Goal: Task Accomplishment & Management: Use online tool/utility

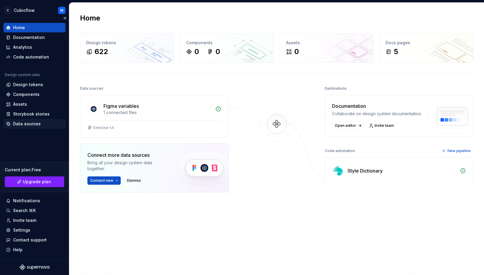
click at [31, 125] on div "Data sources" at bounding box center [27, 124] width 28 height 6
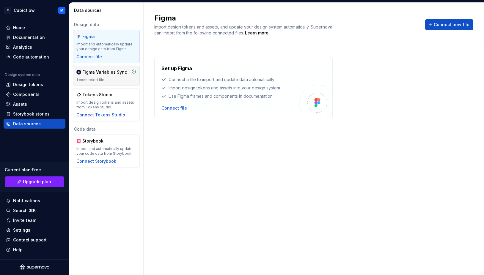
click at [132, 83] on div "Figma Variables Sync 1 connected file" at bounding box center [106, 76] width 67 height 20
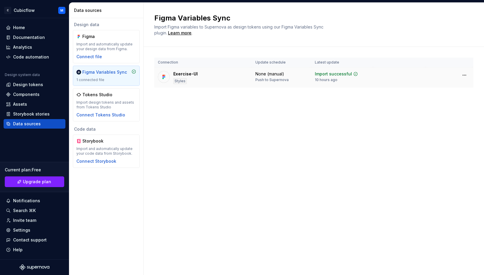
click at [182, 73] on div "Exercise-UI" at bounding box center [185, 74] width 24 height 6
click at [37, 57] on div "Code automation" at bounding box center [31, 57] width 36 height 6
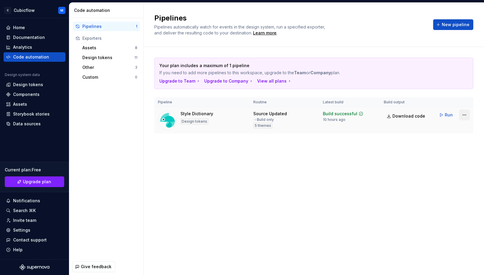
click at [466, 117] on html "C Cubicflow M Home Documentation Analytics Code automation Design system data D…" at bounding box center [242, 137] width 484 height 275
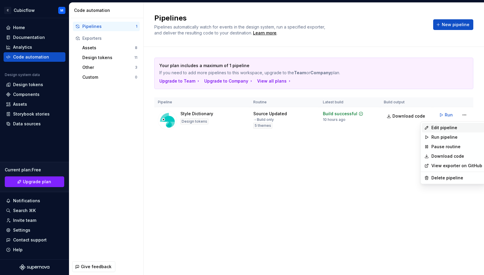
click at [447, 128] on div "Edit pipeline" at bounding box center [457, 128] width 51 height 6
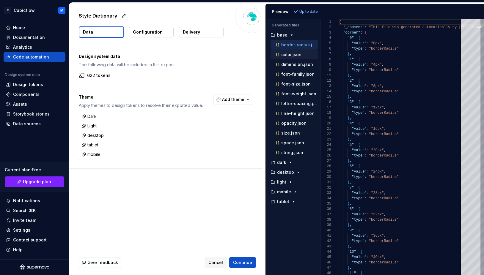
click at [294, 55] on p "color.json" at bounding box center [291, 54] width 20 height 5
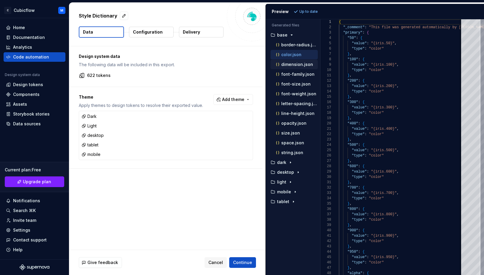
click at [297, 65] on p "dimension.json" at bounding box center [297, 64] width 32 height 5
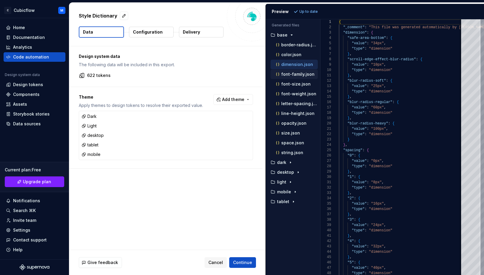
click at [295, 75] on p "font-family.json" at bounding box center [297, 74] width 33 height 5
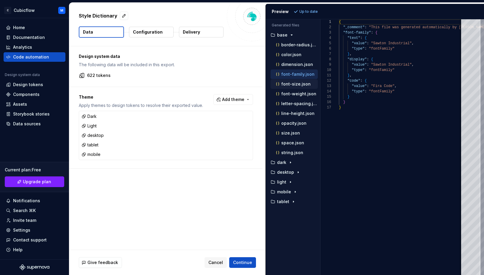
click at [292, 86] on p "font-size.json" at bounding box center [295, 84] width 29 height 5
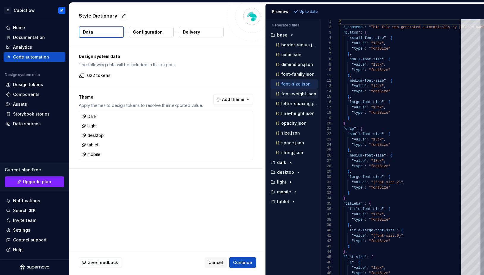
click at [292, 93] on p "font-weight.json" at bounding box center [298, 94] width 35 height 5
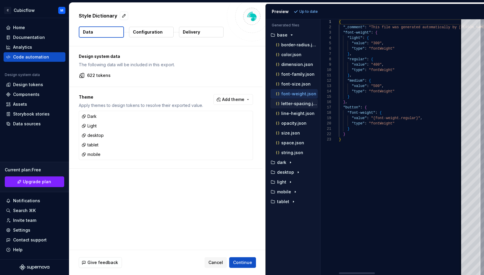
click at [294, 104] on p "letter-spacing.json" at bounding box center [299, 103] width 37 height 5
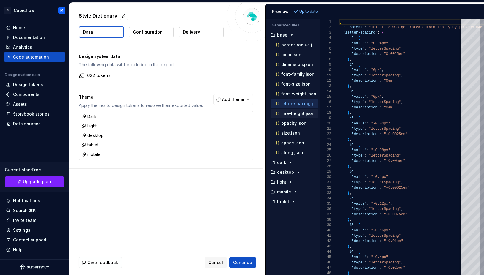
click at [295, 114] on p "line-height.json" at bounding box center [297, 113] width 33 height 5
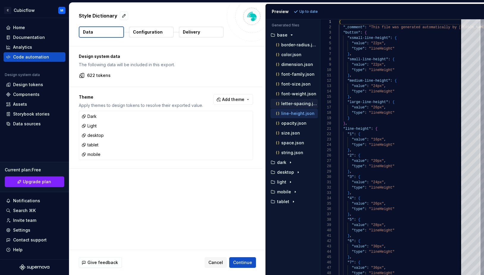
click at [294, 104] on p "letter-spacing.json" at bounding box center [299, 103] width 37 height 5
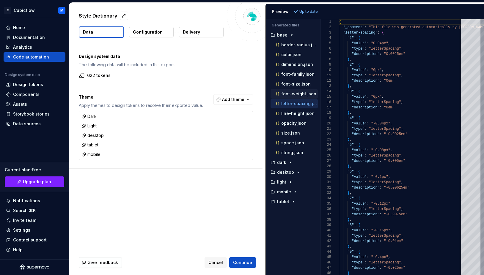
click at [301, 92] on p "font-weight.json" at bounding box center [298, 94] width 35 height 5
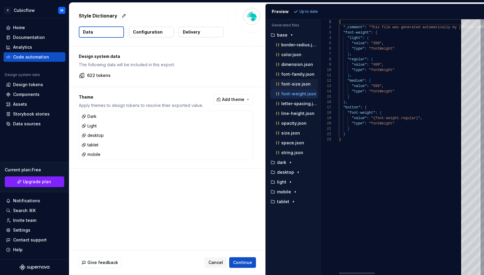
click at [304, 83] on p "font-size.json" at bounding box center [295, 84] width 29 height 5
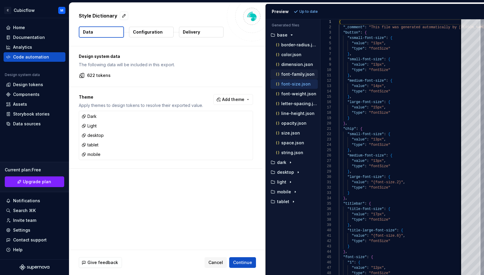
click at [302, 73] on p "font-family.json" at bounding box center [297, 74] width 33 height 5
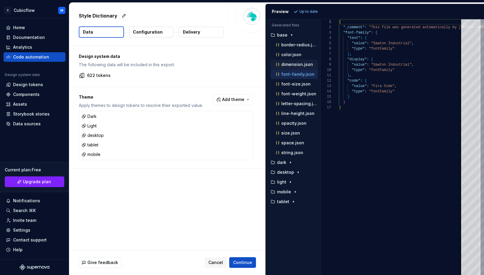
click at [302, 65] on p "dimension.json" at bounding box center [297, 64] width 32 height 5
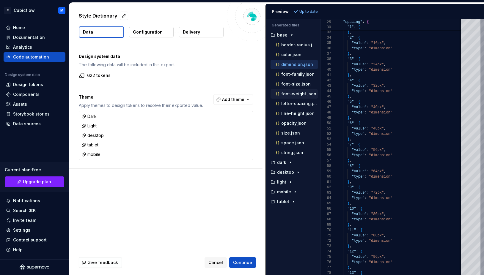
click at [297, 95] on p "font-weight.json" at bounding box center [298, 94] width 35 height 5
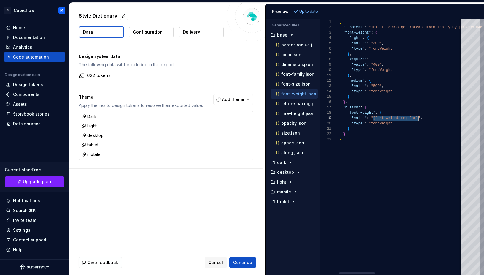
scroll to position [43, 79]
drag, startPoint x: 373, startPoint y: 118, endPoint x: 418, endPoint y: 117, distance: 44.9
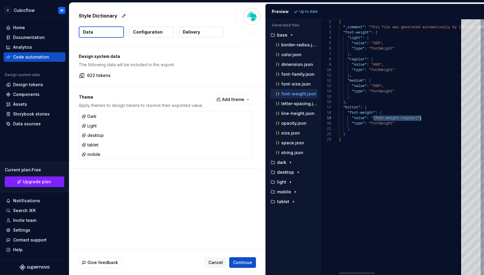
drag, startPoint x: 374, startPoint y: 119, endPoint x: 421, endPoint y: 118, distance: 47.0
click at [292, 105] on p "letter-spacing.json" at bounding box center [299, 103] width 37 height 5
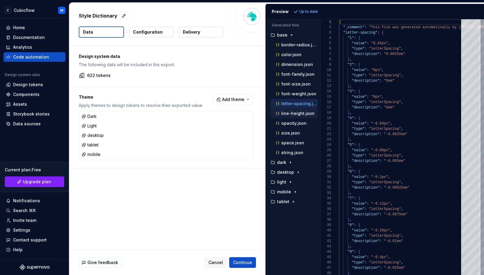
click at [296, 115] on p "line-height.json" at bounding box center [297, 113] width 33 height 5
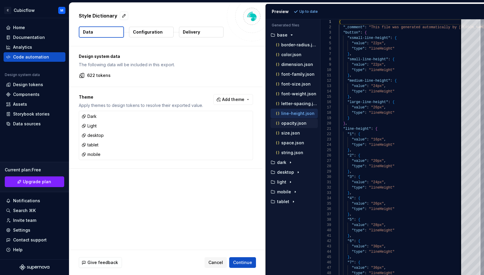
click at [294, 122] on p "opacity.json" at bounding box center [293, 123] width 25 height 5
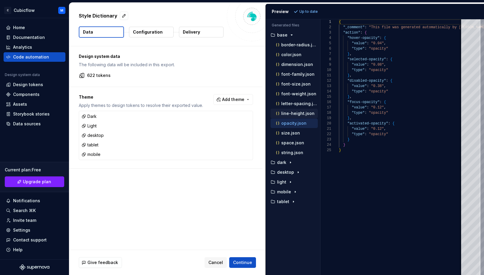
click at [300, 114] on p "line-height.json" at bounding box center [297, 113] width 33 height 5
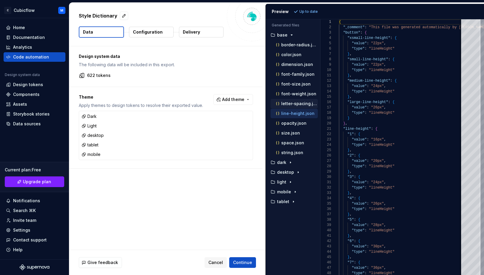
click at [302, 104] on p "letter-spacing.json" at bounding box center [299, 103] width 37 height 5
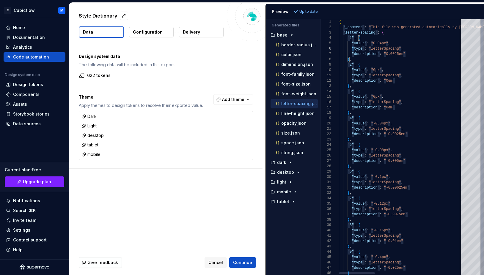
scroll to position [27, 65]
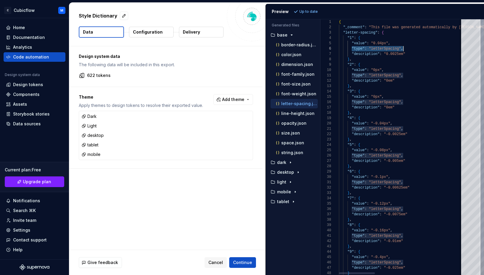
drag, startPoint x: 352, startPoint y: 49, endPoint x: 410, endPoint y: 49, distance: 58.0
drag, startPoint x: 351, startPoint y: 76, endPoint x: 410, endPoint y: 75, distance: 58.9
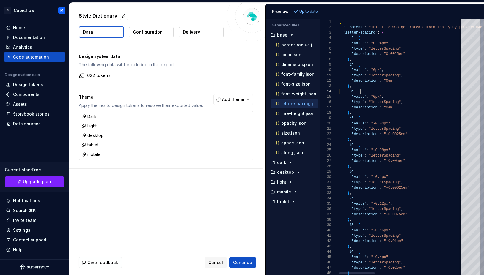
drag, startPoint x: 401, startPoint y: 92, endPoint x: 386, endPoint y: 98, distance: 16.4
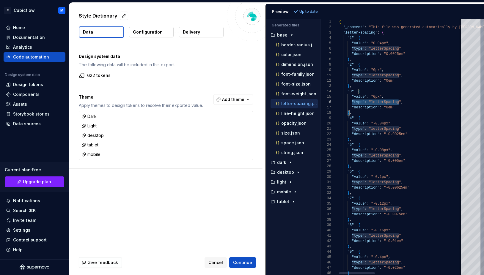
scroll to position [27, 64]
drag, startPoint x: 351, startPoint y: 103, endPoint x: 410, endPoint y: 103, distance: 58.9
drag, startPoint x: 352, startPoint y: 102, endPoint x: 409, endPoint y: 104, distance: 56.8
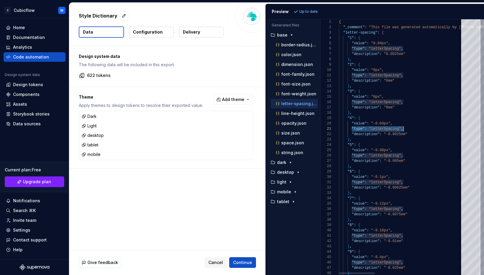
drag, startPoint x: 352, startPoint y: 129, endPoint x: 426, endPoint y: 128, distance: 73.5
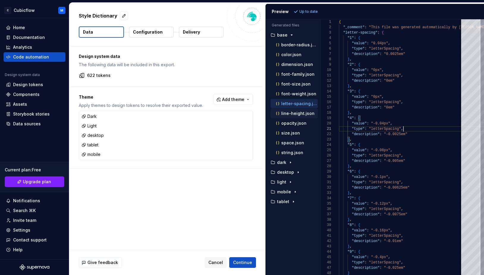
click at [292, 114] on p "line-height.json" at bounding box center [297, 113] width 33 height 5
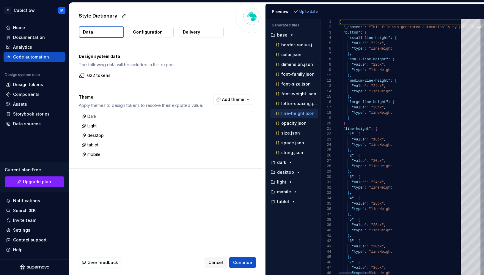
scroll to position [0, 0]
click at [287, 101] on p "letter-spacing.json" at bounding box center [299, 103] width 37 height 5
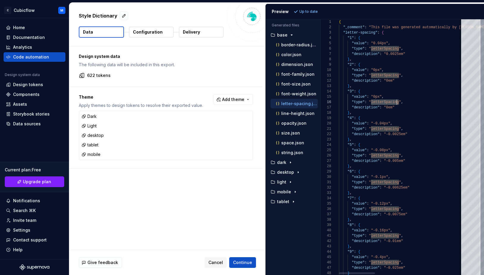
scroll to position [27, 60]
drag, startPoint x: 372, startPoint y: 103, endPoint x: 399, endPoint y: 103, distance: 27.1
click at [299, 95] on p "font-weight.json" at bounding box center [298, 94] width 35 height 5
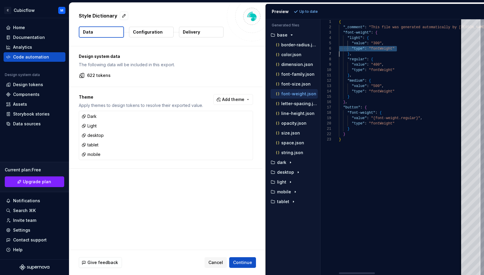
scroll to position [21, 11]
click at [305, 49] on div "border-radius.json" at bounding box center [294, 45] width 47 height 10
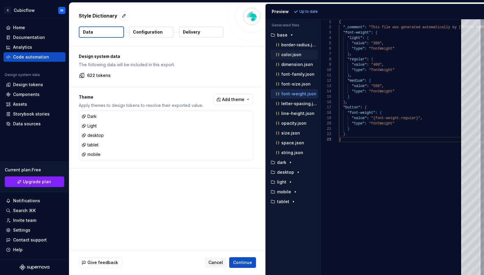
click at [296, 55] on p "color.json" at bounding box center [291, 54] width 20 height 5
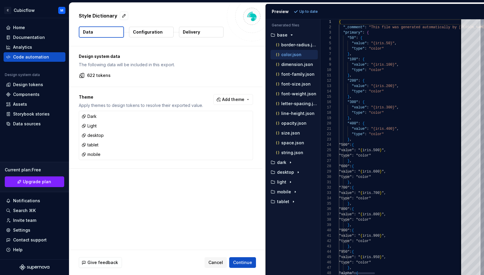
scroll to position [54, 0]
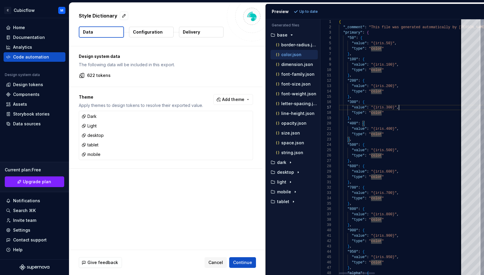
click at [297, 105] on p "letter-spacing.json" at bounding box center [299, 103] width 37 height 5
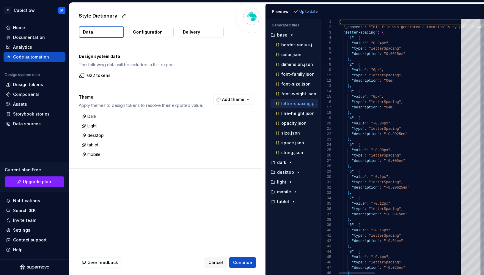
scroll to position [0, 0]
click at [287, 133] on p "size.json" at bounding box center [290, 133] width 19 height 5
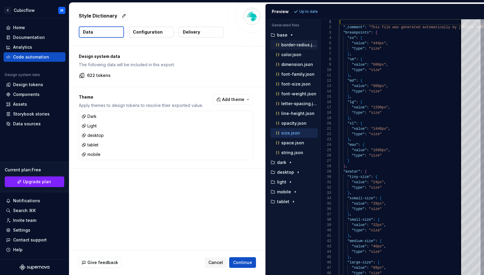
click at [295, 46] on p "border-radius.json" at bounding box center [299, 45] width 37 height 5
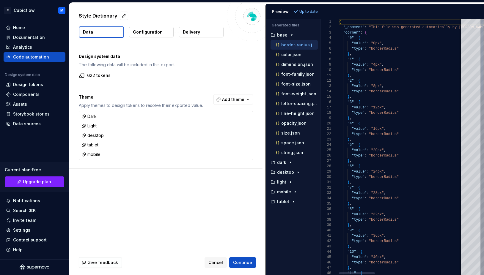
scroll to position [21, 13]
click at [240, 64] on p "The following data will be included in this export." at bounding box center [166, 65] width 174 height 6
click at [296, 34] on div "base" at bounding box center [293, 35] width 48 height 5
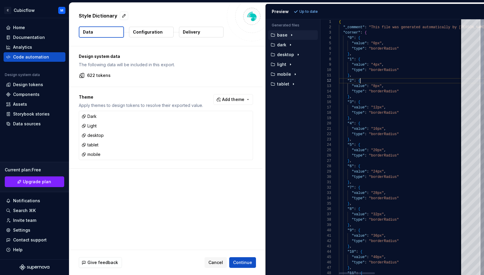
scroll to position [5, 21]
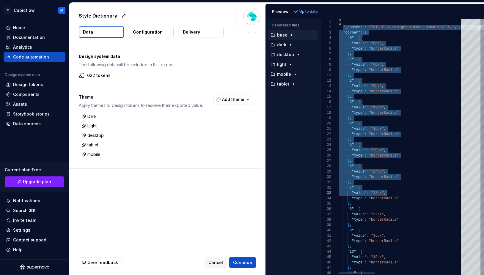
drag, startPoint x: 343, startPoint y: 27, endPoint x: 413, endPoint y: 206, distance: 191.9
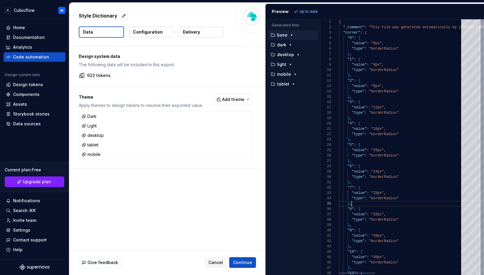
click at [297, 46] on div "dark" at bounding box center [293, 45] width 48 height 5
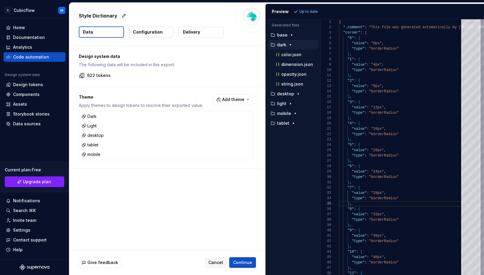
click at [305, 48] on div "dark" at bounding box center [293, 45] width 50 height 10
click at [302, 56] on div "color.json" at bounding box center [296, 55] width 43 height 6
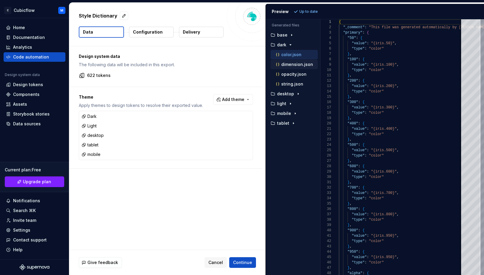
click at [301, 68] on button "dimension.json" at bounding box center [294, 64] width 47 height 7
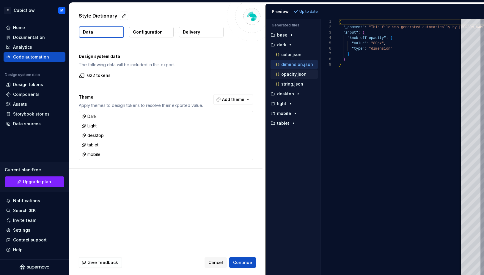
click at [300, 74] on p "opacity.json" at bounding box center [293, 74] width 25 height 5
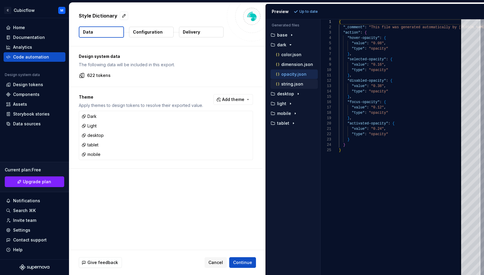
click at [289, 86] on p "string.json" at bounding box center [292, 84] width 22 height 5
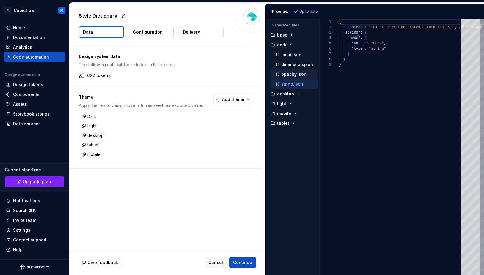
click at [294, 73] on p "opacity.json" at bounding box center [293, 74] width 25 height 5
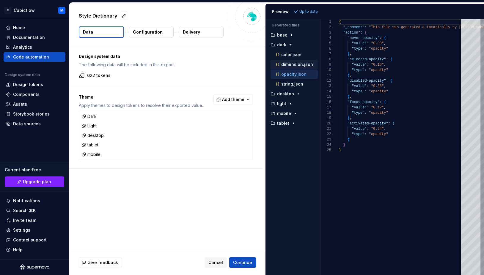
click at [296, 64] on p "dimension.json" at bounding box center [297, 64] width 32 height 5
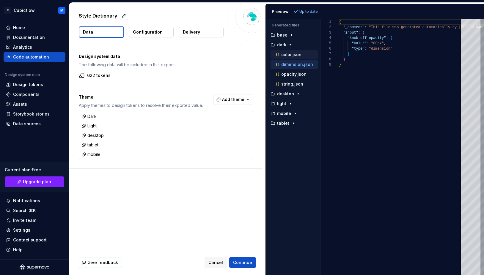
click at [298, 54] on p "color.json" at bounding box center [291, 54] width 20 height 5
type textarea "**********"
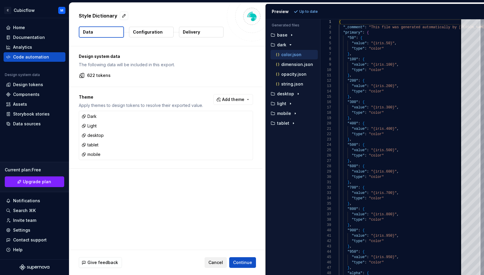
click at [215, 264] on span "Cancel" at bounding box center [216, 263] width 15 height 6
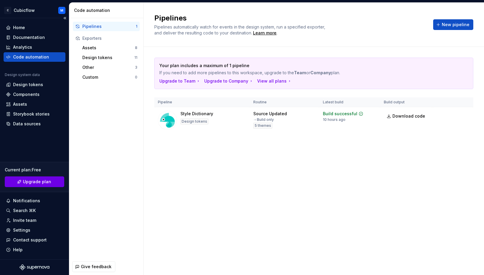
click at [42, 184] on span "Upgrade plan" at bounding box center [37, 182] width 28 height 6
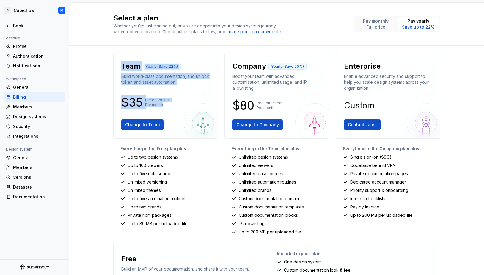
drag, startPoint x: 123, startPoint y: 66, endPoint x: 164, endPoint y: 105, distance: 56.8
click at [164, 105] on div "Team Yearly (Save 22%) Build world-class documentation, and unlock token and as…" at bounding box center [165, 96] width 94 height 76
click at [164, 105] on p "Per editor seat Per month" at bounding box center [158, 103] width 26 height 10
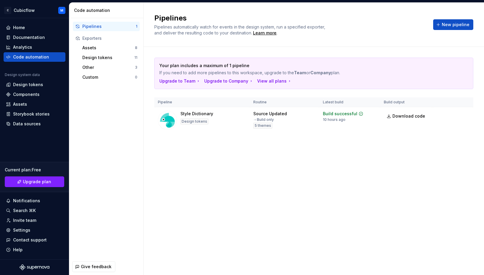
click at [253, 168] on div "Pipelines Pipelines automatically watch for events in the design system, run a …" at bounding box center [314, 139] width 341 height 273
